Goal: Find specific page/section: Find specific page/section

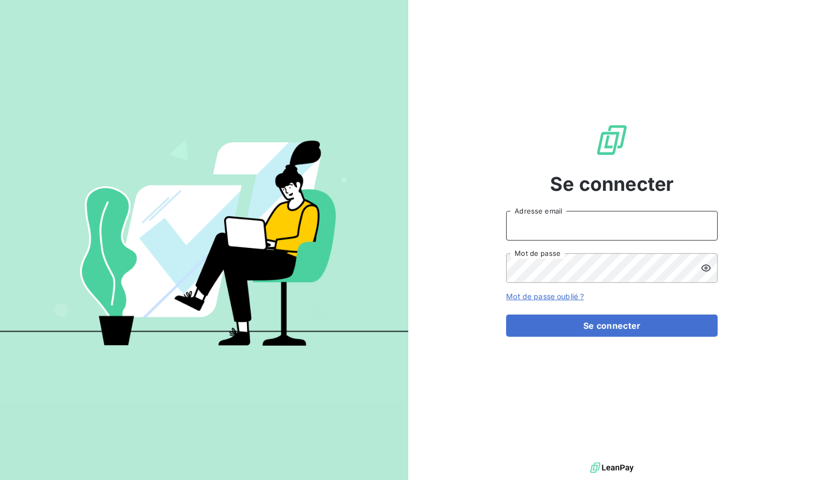
type input "[EMAIL_ADDRESS][DOMAIN_NAME]"
click at [612, 326] on button "Se connecter" at bounding box center [611, 326] width 211 height 22
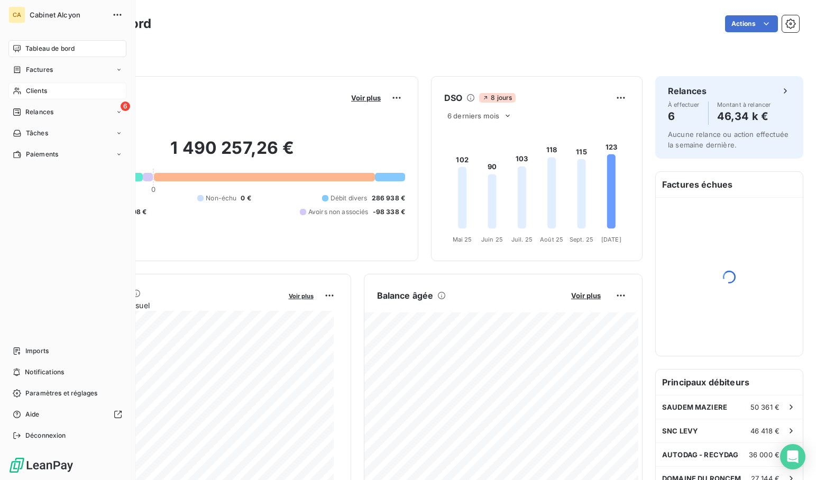
click at [48, 88] on div "Clients" at bounding box center [67, 90] width 118 height 17
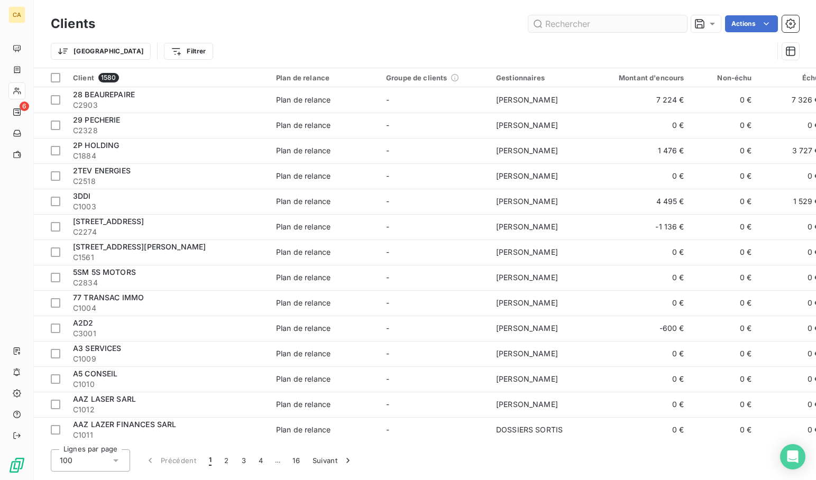
click at [579, 23] on input "text" at bounding box center [607, 23] width 159 height 17
type input "L"
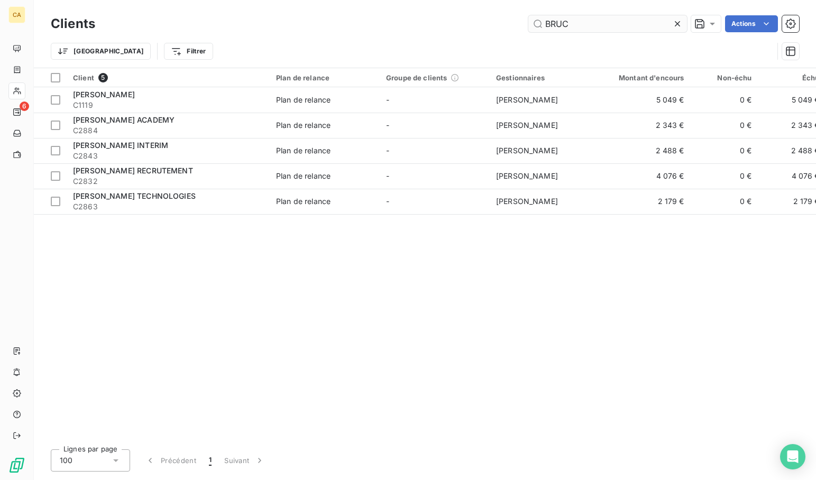
type input "[PERSON_NAME]"
drag, startPoint x: 581, startPoint y: 26, endPoint x: 521, endPoint y: 20, distance: 60.1
click at [521, 20] on div "[PERSON_NAME] Actions" at bounding box center [453, 23] width 691 height 17
